Goal: Task Accomplishment & Management: Use online tool/utility

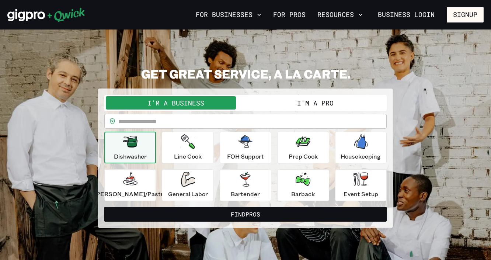
click at [333, 102] on button "I'm a Pro" at bounding box center [315, 102] width 140 height 13
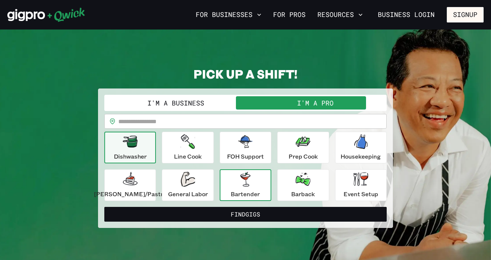
click at [248, 188] on div "Bartender" at bounding box center [245, 185] width 29 height 27
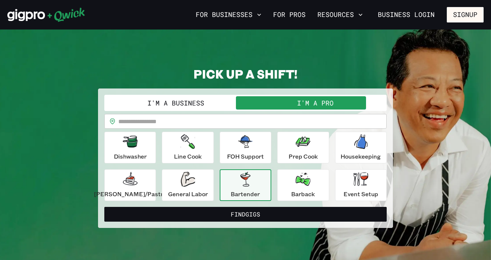
click at [201, 122] on input "text" at bounding box center [252, 121] width 268 height 15
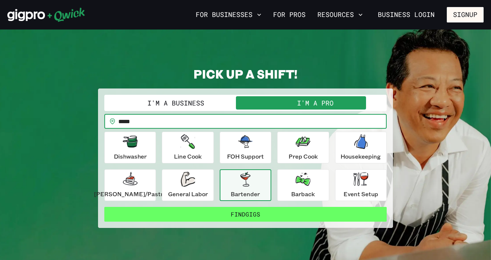
type input "*****"
click at [254, 214] on button "Find Gigs" at bounding box center [245, 214] width 282 height 15
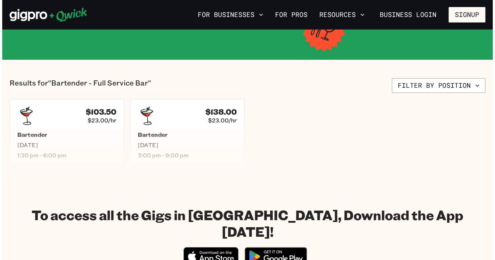
scroll to position [275, 0]
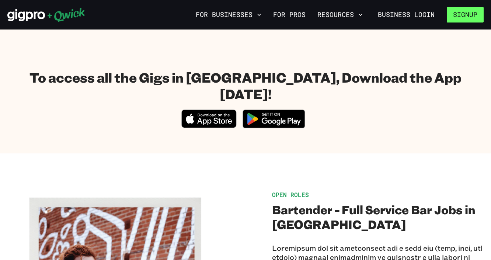
click at [463, 15] on button "Signup" at bounding box center [465, 14] width 37 height 15
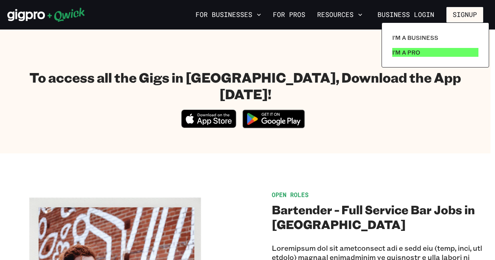
click at [419, 53] on p "I'm a Pro" at bounding box center [406, 52] width 28 height 9
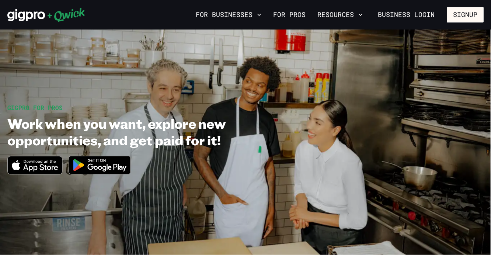
click at [112, 165] on img at bounding box center [99, 165] width 71 height 28
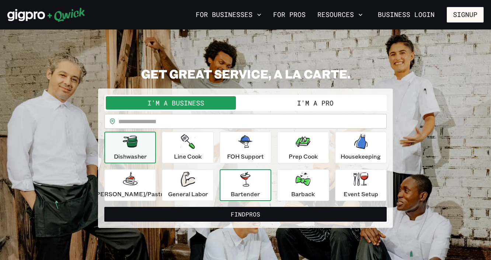
click at [242, 192] on p "Bartender" at bounding box center [245, 193] width 29 height 9
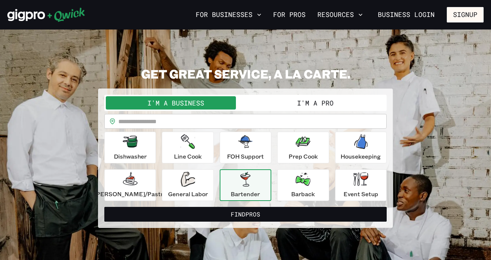
click at [304, 108] on button "I'm a Pro" at bounding box center [315, 102] width 140 height 13
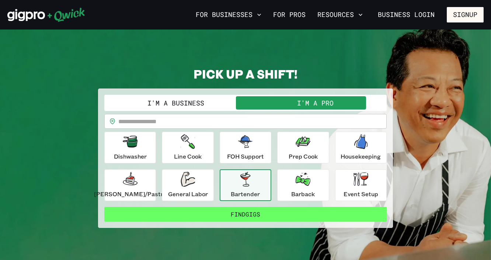
click at [241, 210] on button "Find Gigs" at bounding box center [245, 214] width 282 height 15
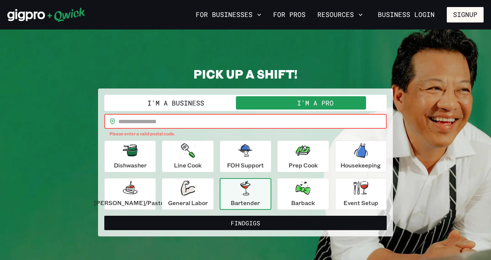
drag, startPoint x: 186, startPoint y: 119, endPoint x: 189, endPoint y: 123, distance: 4.5
click at [186, 119] on input "text" at bounding box center [252, 121] width 268 height 15
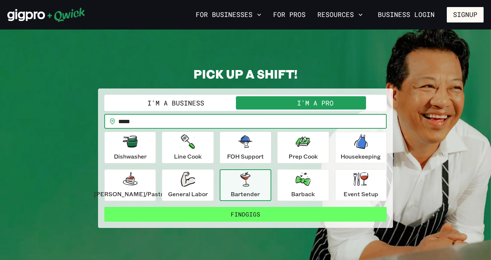
type input "*****"
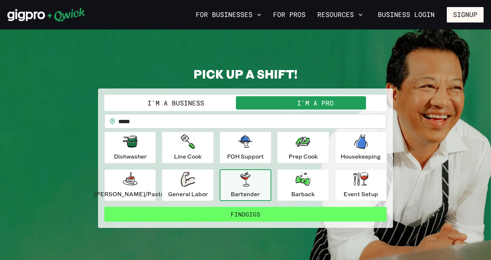
click at [244, 212] on button "Find Gigs" at bounding box center [245, 214] width 282 height 15
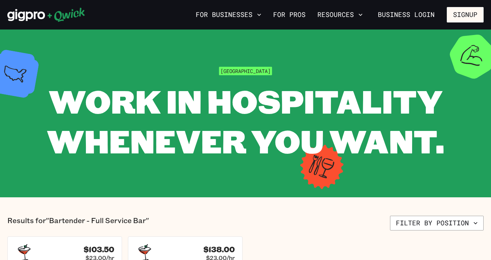
scroll to position [137, 0]
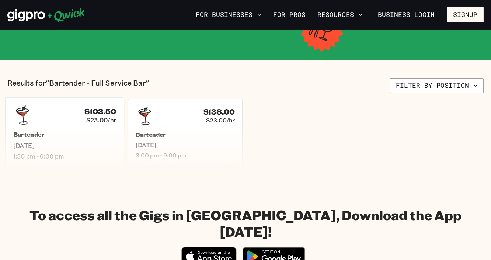
click at [54, 138] on div "Bartender Fri, Aug 22 1:30 pm - 6:00 pm" at bounding box center [64, 145] width 103 height 29
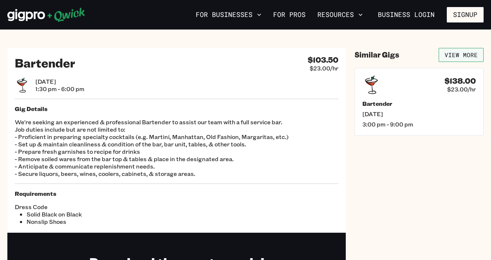
click at [455, 52] on link "View More" at bounding box center [461, 55] width 45 height 14
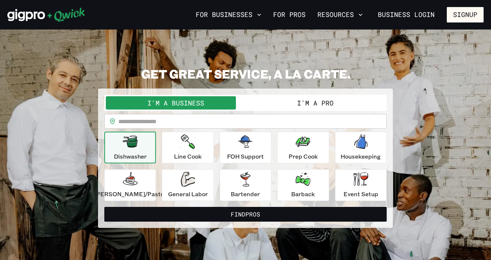
click at [298, 103] on button "I'm a Pro" at bounding box center [315, 102] width 140 height 13
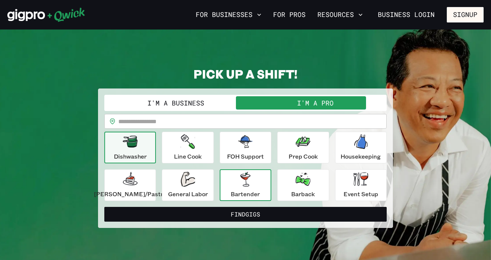
click at [240, 181] on icon "button" at bounding box center [245, 179] width 15 height 15
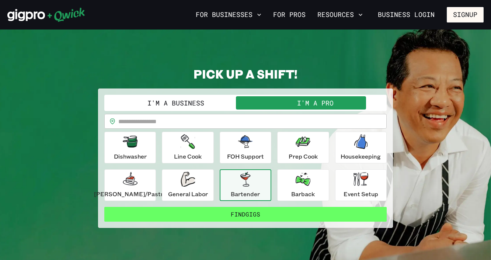
click at [240, 210] on button "Find Gigs" at bounding box center [245, 214] width 282 height 15
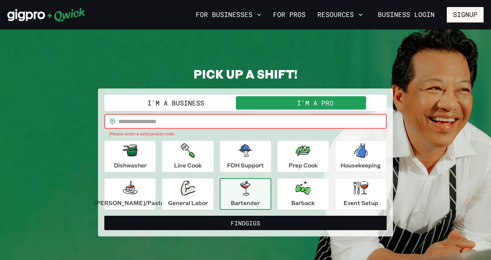
click at [180, 124] on input "text" at bounding box center [252, 121] width 268 height 15
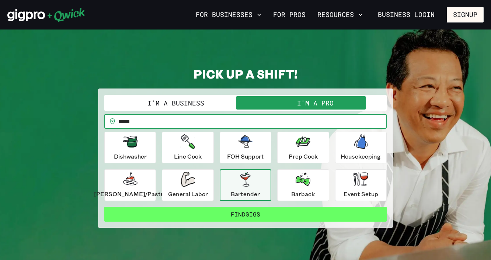
click at [263, 212] on button "Find Gigs" at bounding box center [245, 214] width 282 height 15
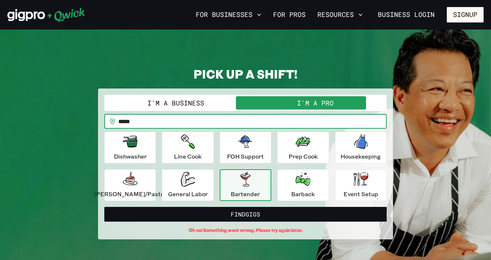
drag, startPoint x: 172, startPoint y: 119, endPoint x: 140, endPoint y: 119, distance: 32.4
click at [140, 119] on input "*****" at bounding box center [252, 121] width 268 height 15
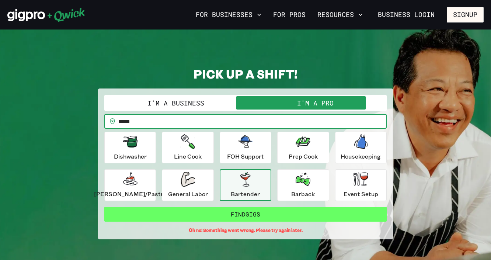
type input "*****"
click at [217, 212] on button "Find Gigs" at bounding box center [245, 214] width 282 height 15
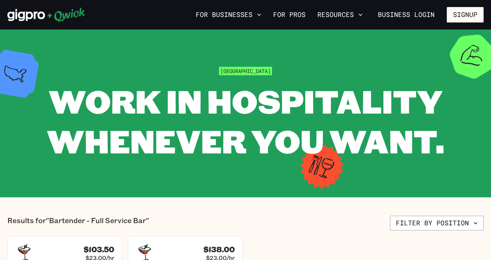
scroll to position [137, 0]
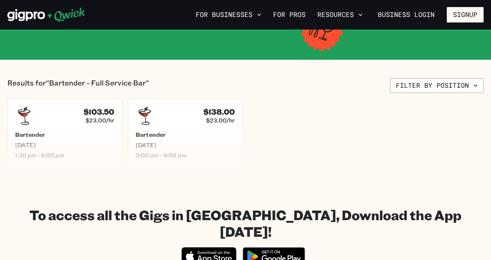
drag, startPoint x: 246, startPoint y: 206, endPoint x: 252, endPoint y: 207, distance: 6.0
click at [250, 208] on h1 "To access all the Gigs in [GEOGRAPHIC_DATA], Download the App [DATE]!" at bounding box center [245, 222] width 476 height 33
